Goal: Information Seeking & Learning: Learn about a topic

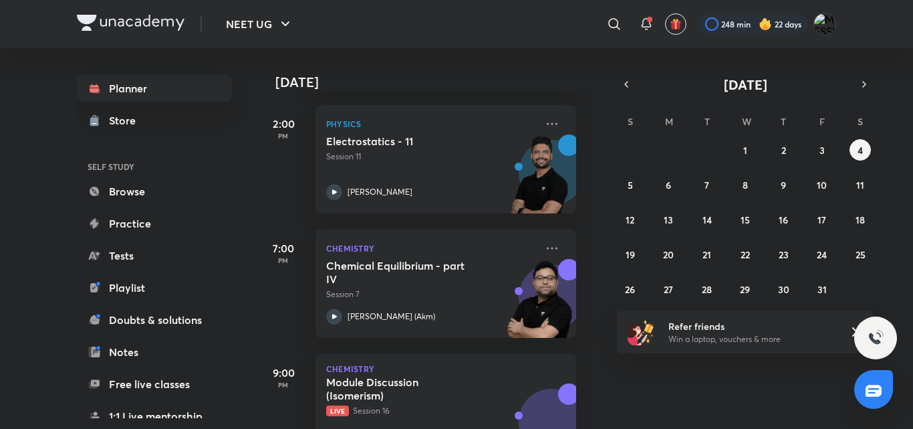
scroll to position [370, 13]
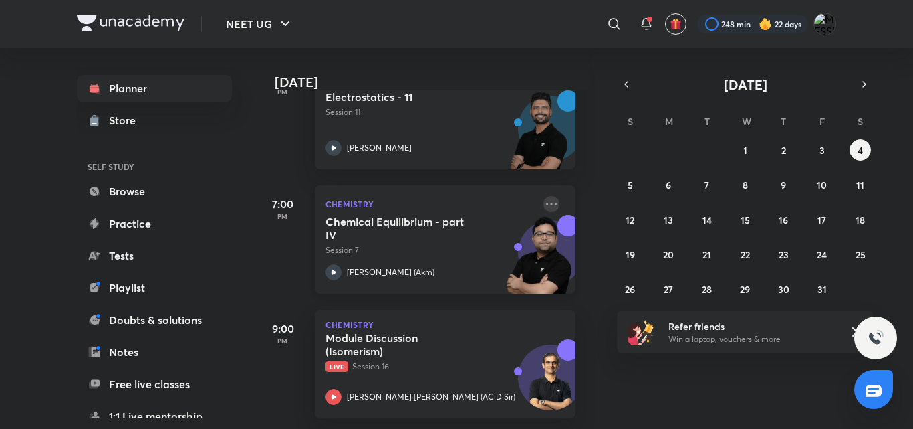
click at [544, 196] on icon at bounding box center [552, 204] width 16 height 16
click at [613, 22] on icon at bounding box center [614, 24] width 16 height 16
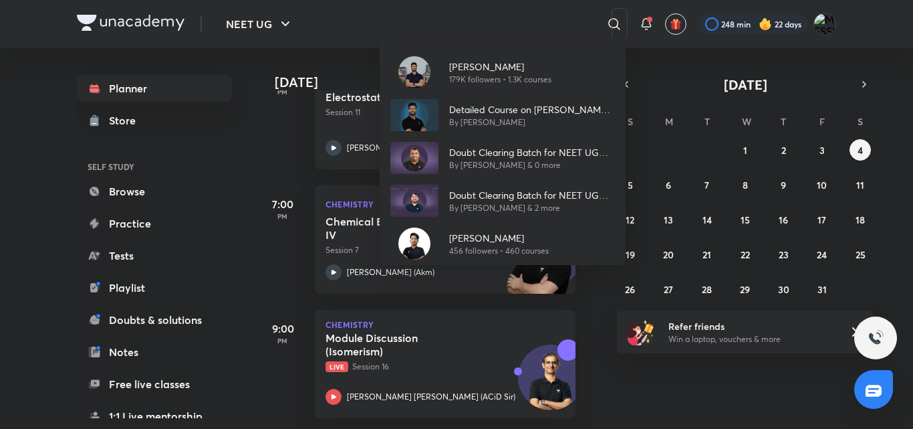
click at [681, 55] on div "Prateek Jain 179K followers • 1.3K courses Detailed Course on Newton’s Laws of …" at bounding box center [456, 214] width 913 height 429
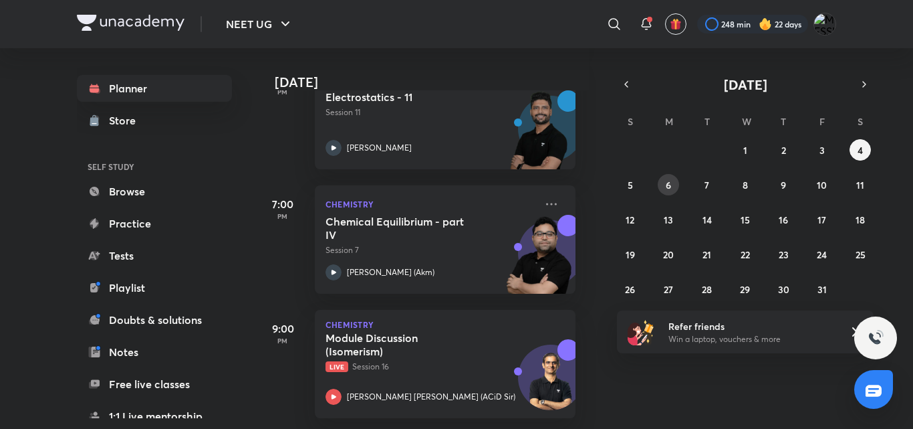
click at [667, 191] on abbr "6" at bounding box center [668, 185] width 5 height 13
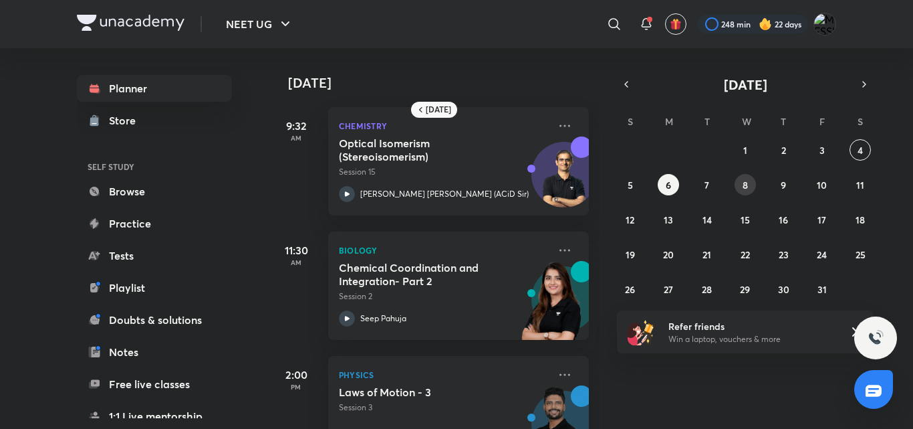
click at [745, 185] on abbr "8" at bounding box center [745, 185] width 5 height 13
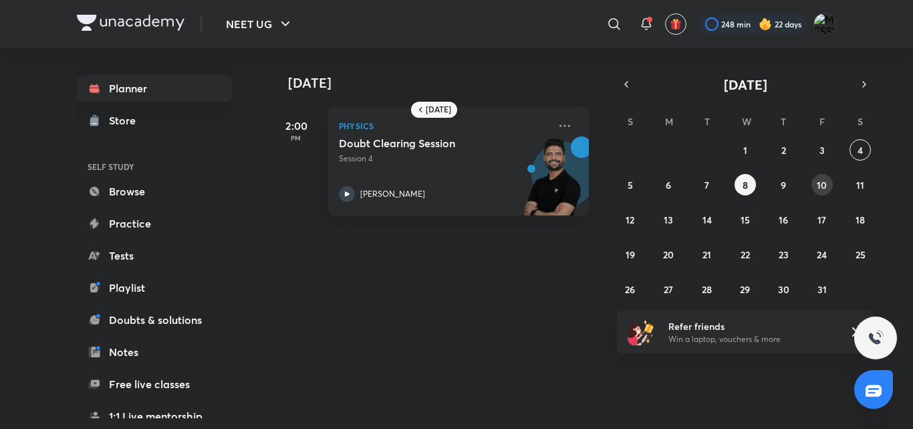
click at [820, 187] on abbr "10" at bounding box center [822, 185] width 10 height 13
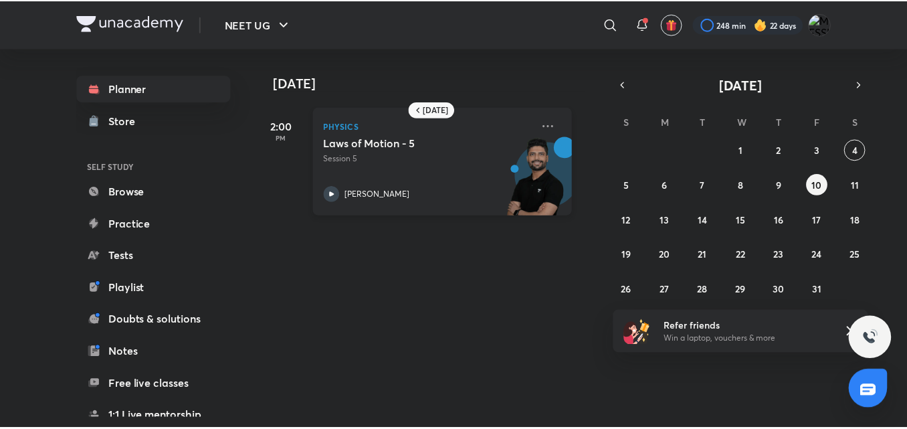
scroll to position [0, 0]
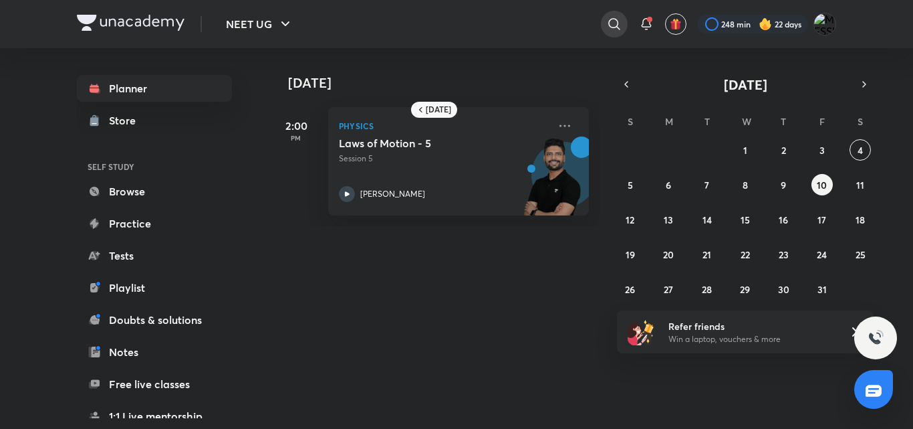
click at [603, 28] on div at bounding box center [614, 24] width 27 height 27
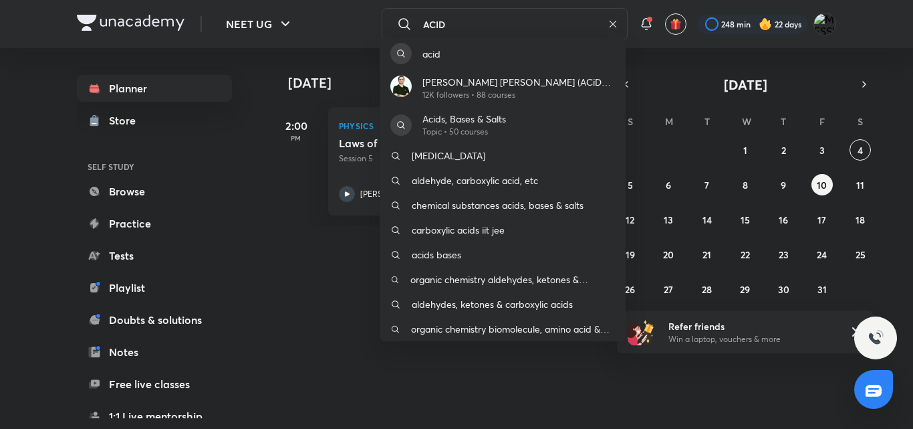
type input "ACID"
click at [502, 96] on p "12K followers • 88 courses" at bounding box center [519, 95] width 193 height 12
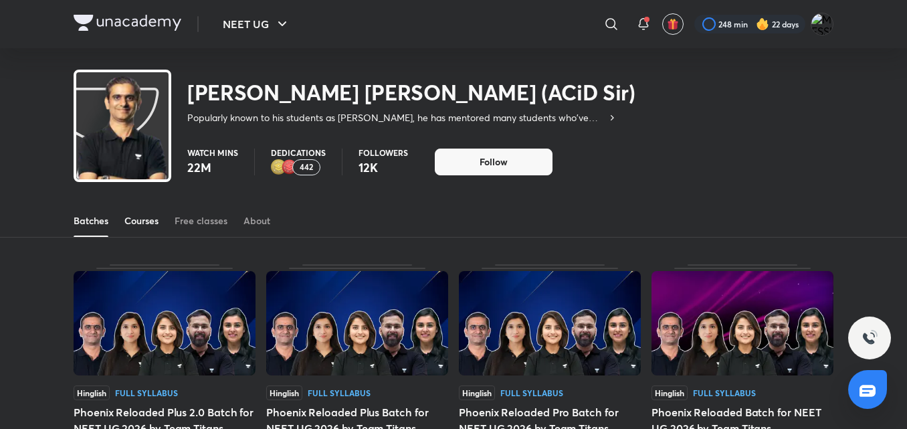
click at [147, 212] on link "Courses" at bounding box center [141, 221] width 34 height 32
click at [489, 174] on button "Follow" at bounding box center [494, 161] width 118 height 27
click at [484, 153] on button "Follow" at bounding box center [494, 161] width 118 height 27
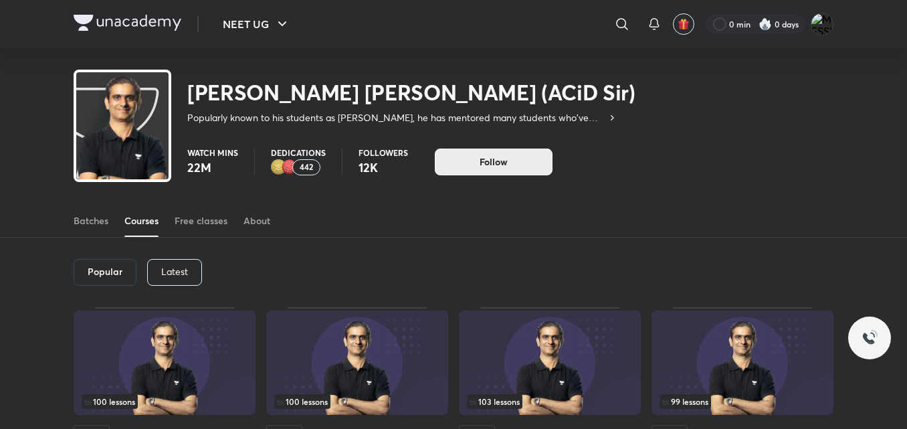
drag, startPoint x: 0, startPoint y: 0, endPoint x: 465, endPoint y: 163, distance: 492.5
click at [465, 163] on button "Follow" at bounding box center [494, 161] width 118 height 27
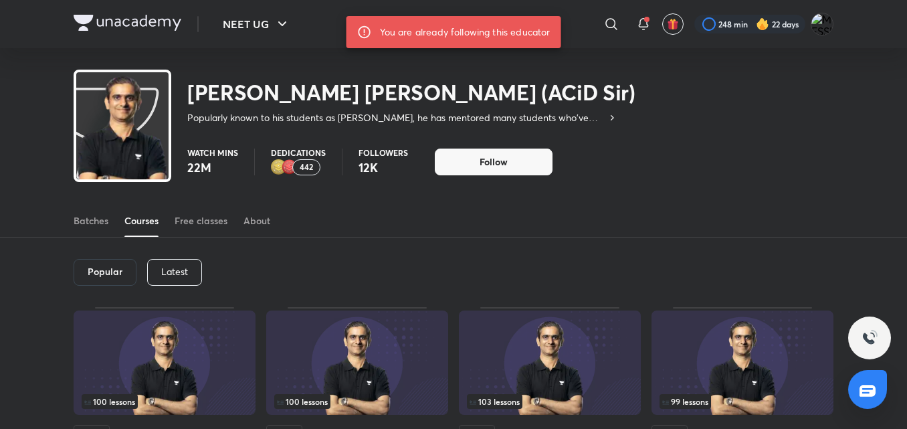
click at [176, 280] on div "Latest" at bounding box center [174, 272] width 55 height 27
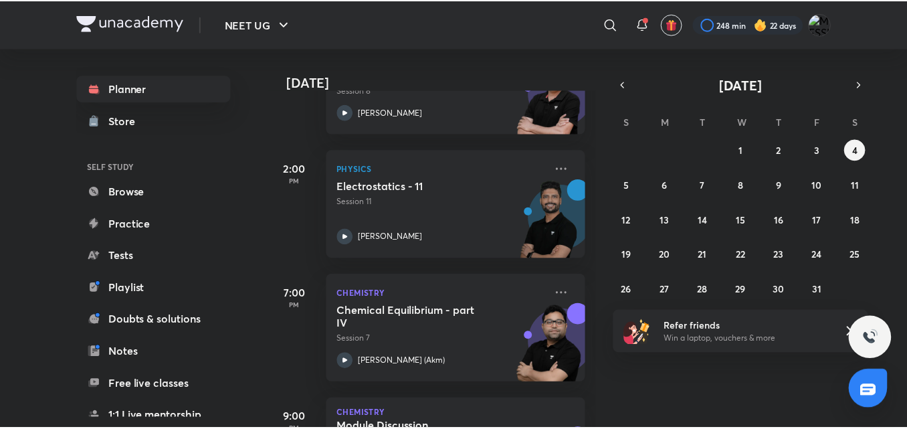
scroll to position [370, 0]
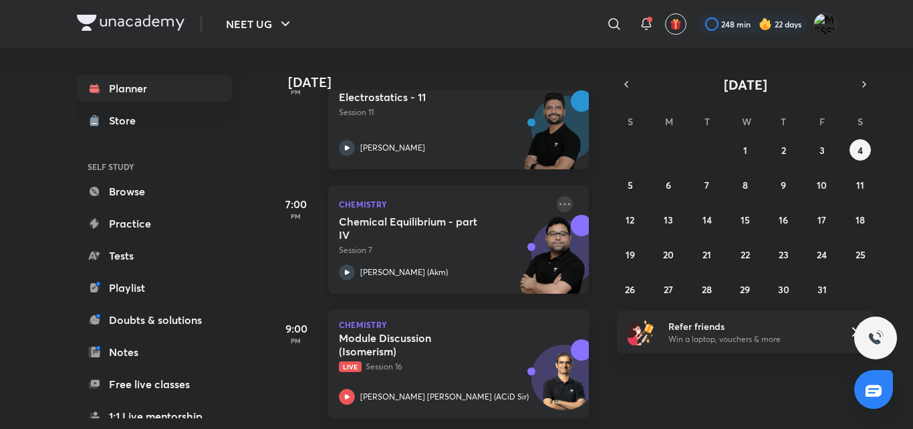
click at [557, 197] on icon at bounding box center [565, 204] width 16 height 16
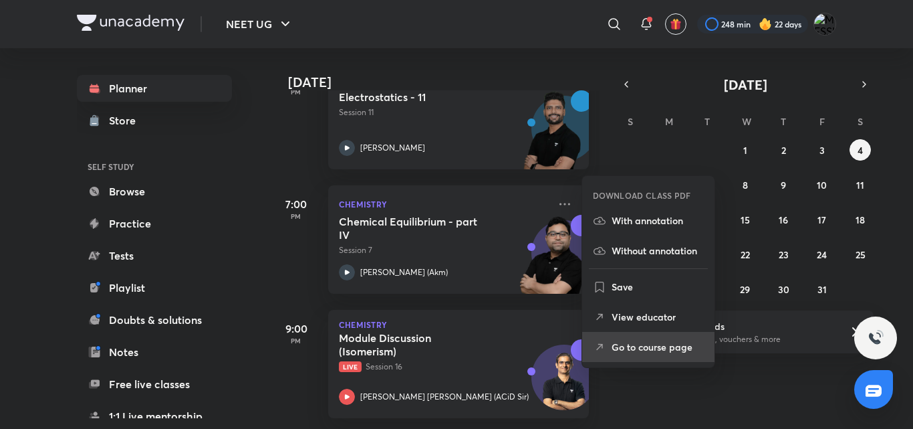
click at [626, 334] on li "Go to course page" at bounding box center [648, 347] width 132 height 30
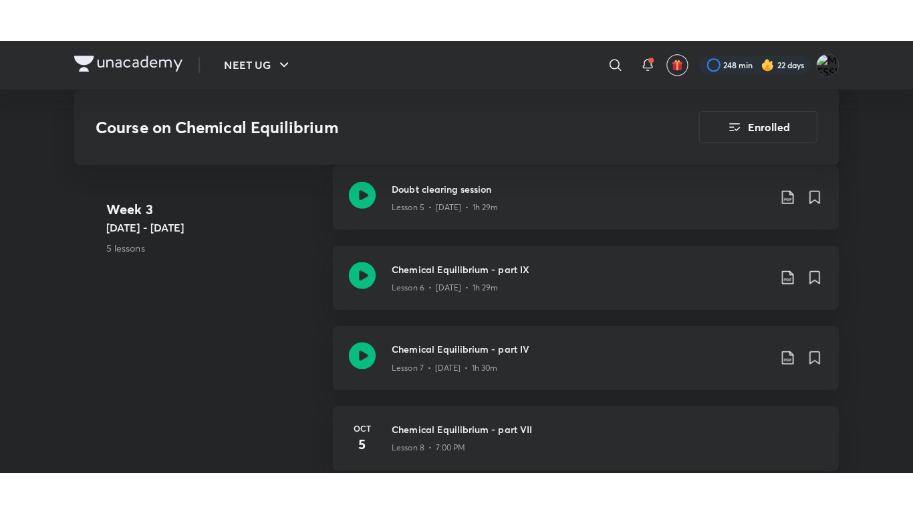
scroll to position [1179, 0]
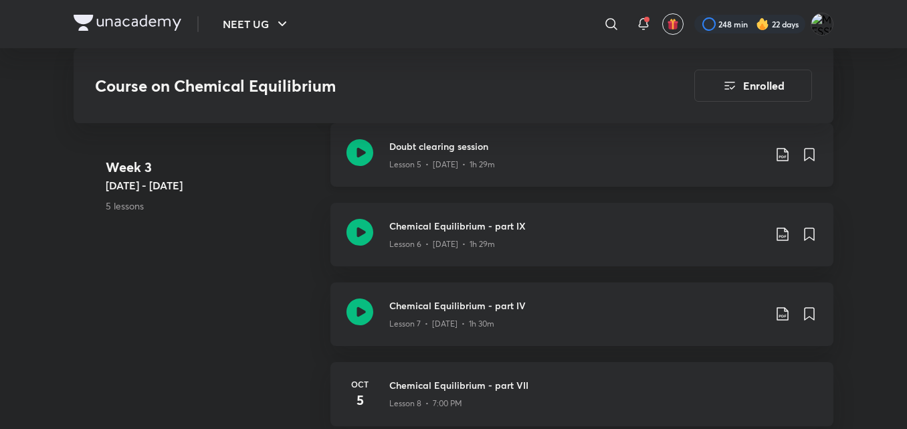
click at [425, 158] on p "Lesson 5 • Oct 2 • 1h 29m" at bounding box center [442, 164] width 106 height 12
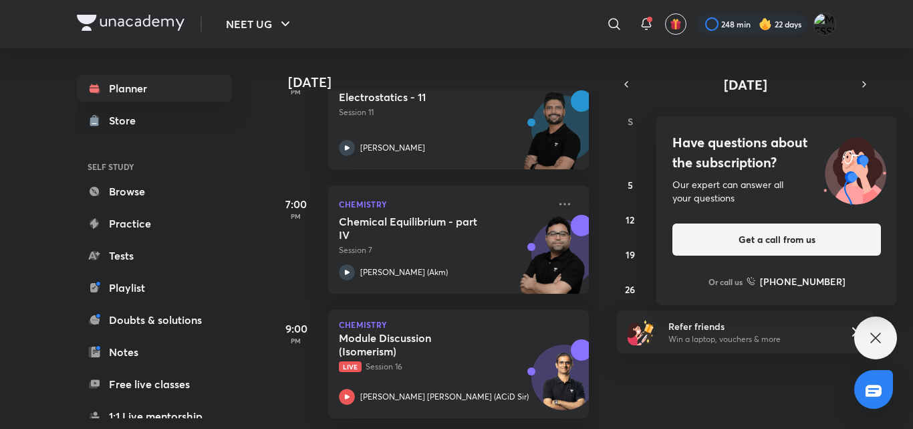
scroll to position [370, 0]
click at [401, 363] on div "Module Discussion (Isomerism) Live Session 16 [PERSON_NAME] [PERSON_NAME] (ACiD…" at bounding box center [444, 368] width 210 height 74
